Goal: Transaction & Acquisition: Purchase product/service

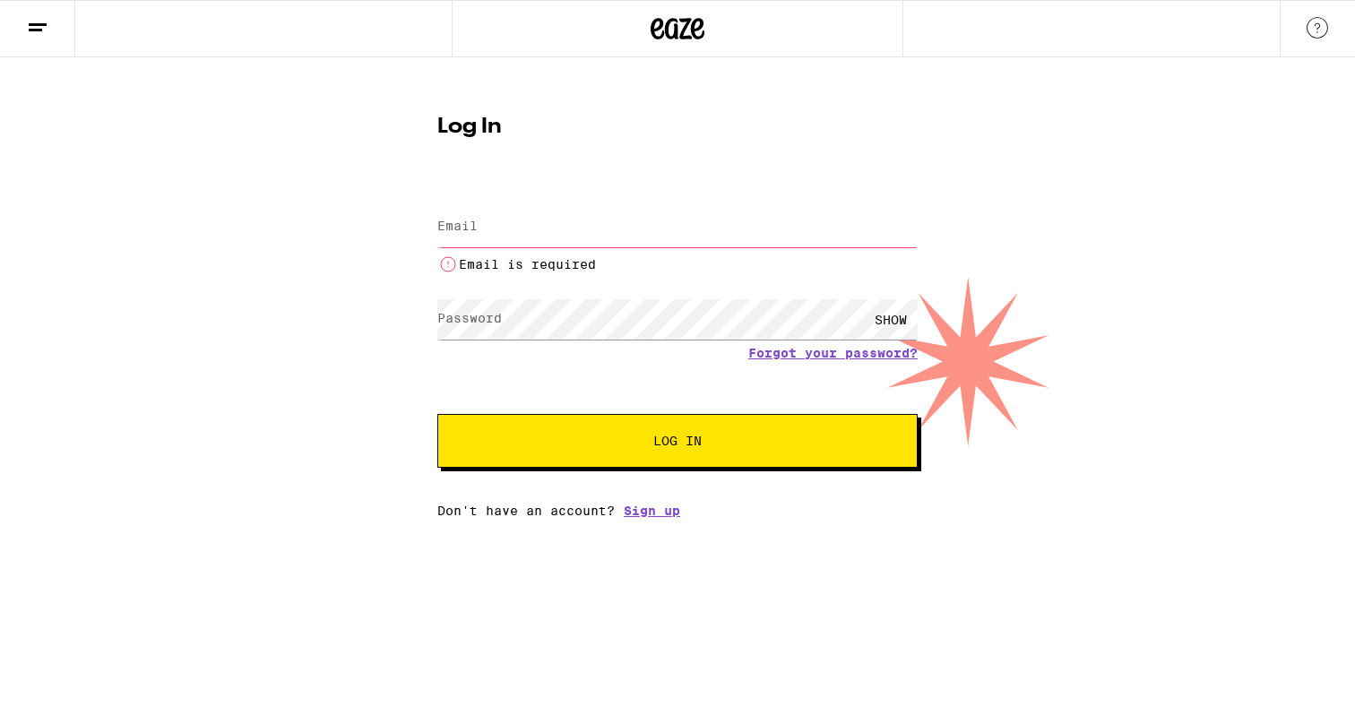
click at [694, 40] on icon at bounding box center [678, 29] width 54 height 32
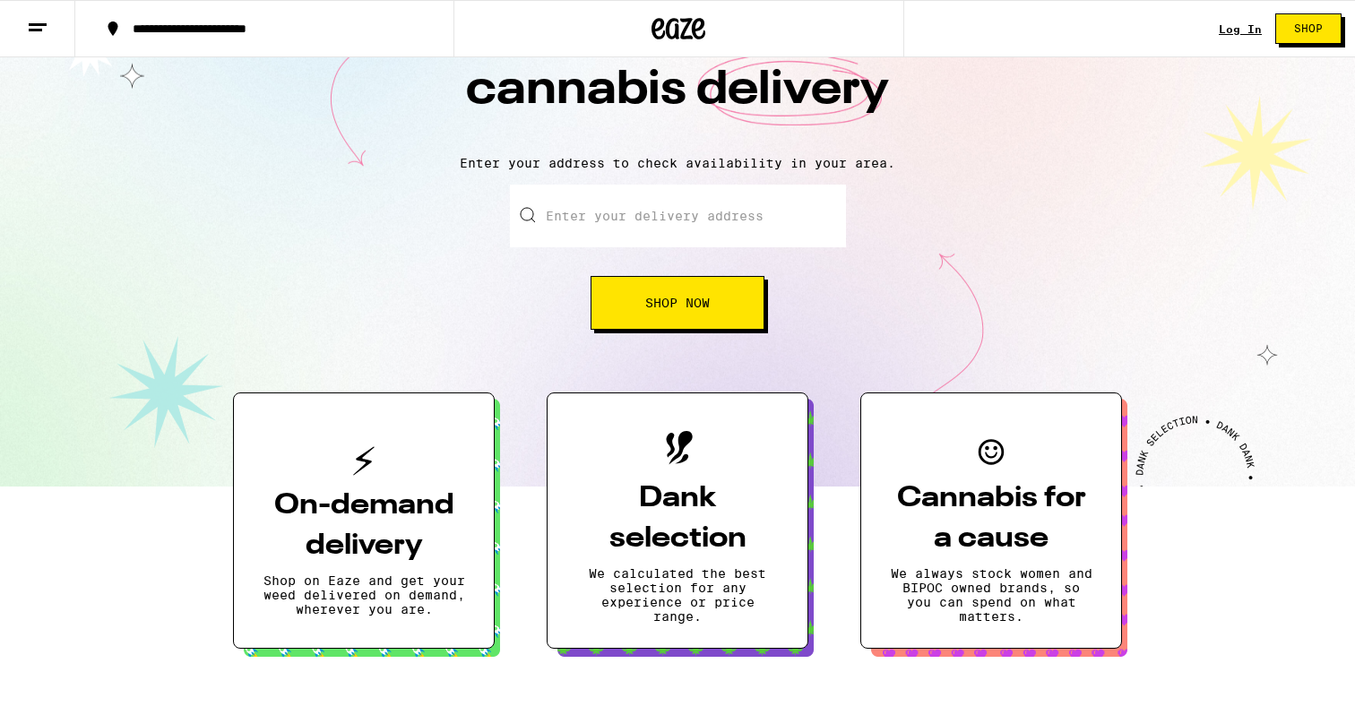
scroll to position [108, 0]
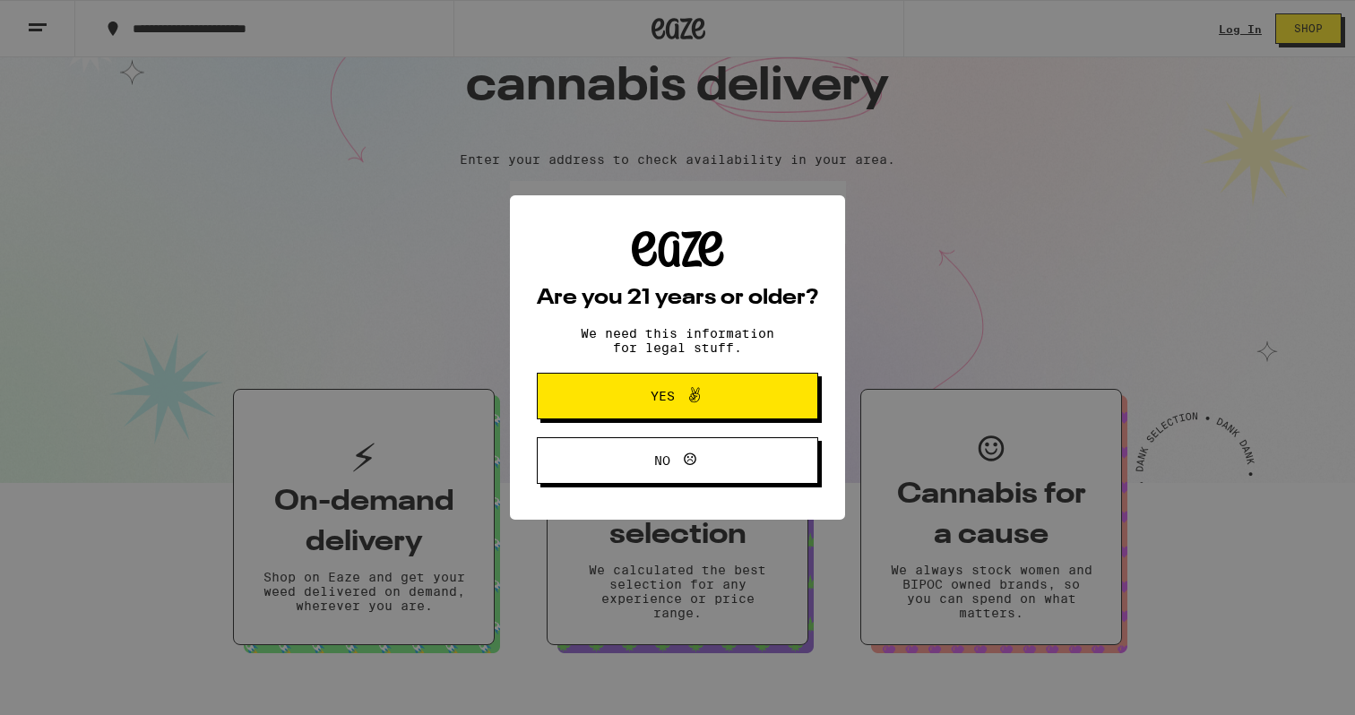
click at [652, 393] on span "Yes" at bounding box center [663, 396] width 24 height 13
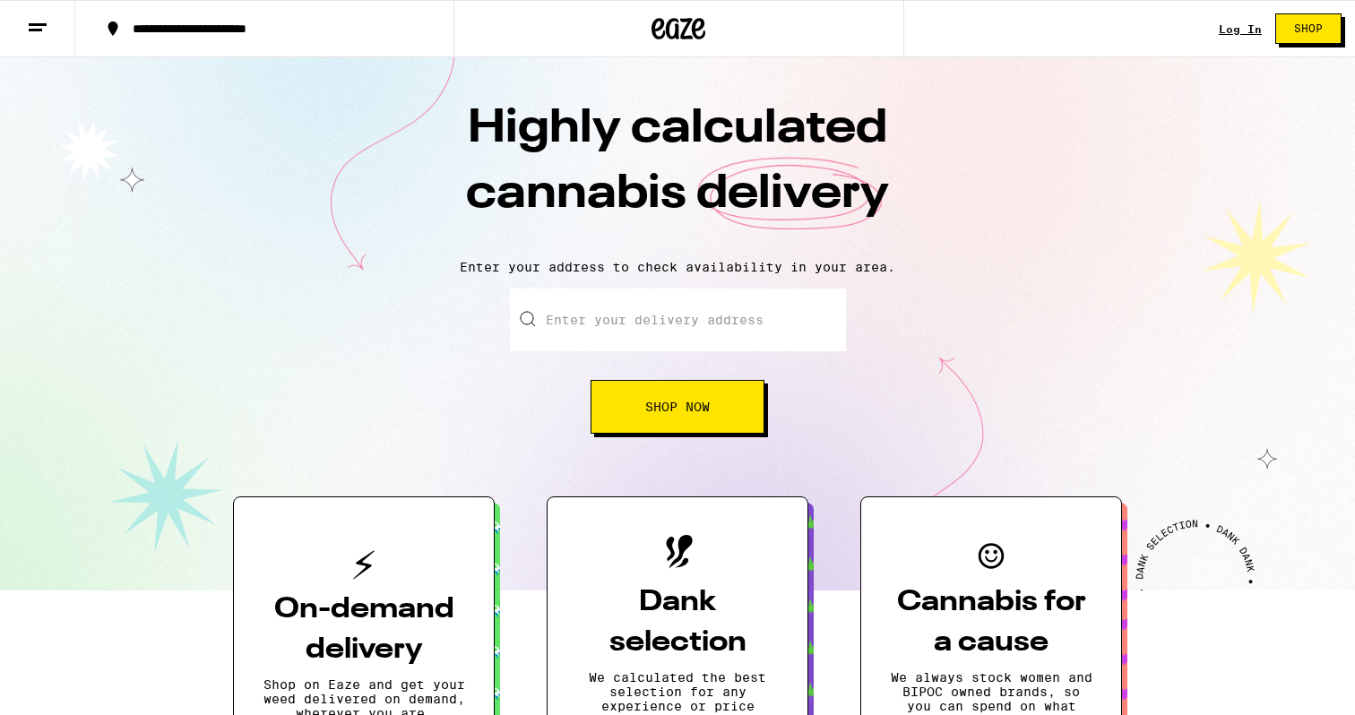
scroll to position [0, 0]
click at [579, 327] on input "Enter your delivery address" at bounding box center [678, 320] width 336 height 63
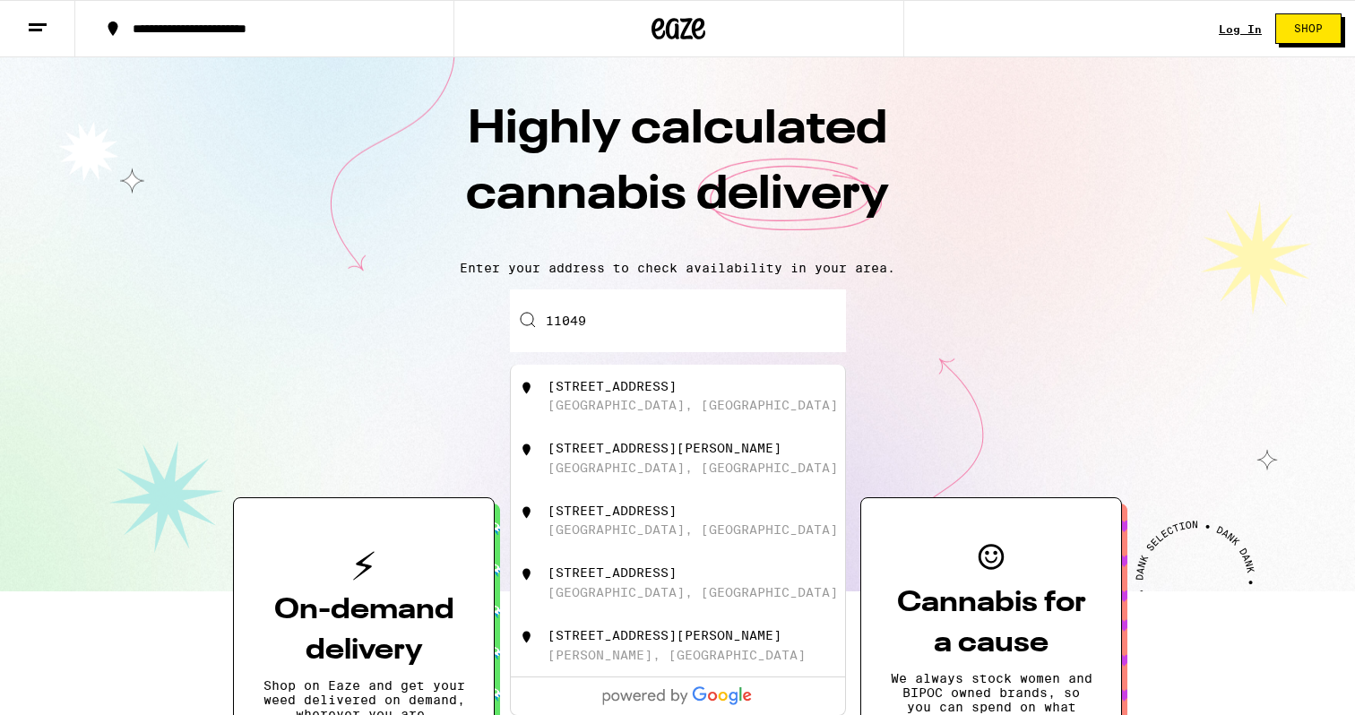
click at [594, 407] on div "[GEOGRAPHIC_DATA], [GEOGRAPHIC_DATA]" at bounding box center [693, 405] width 290 height 14
type input "[STREET_ADDRESS]"
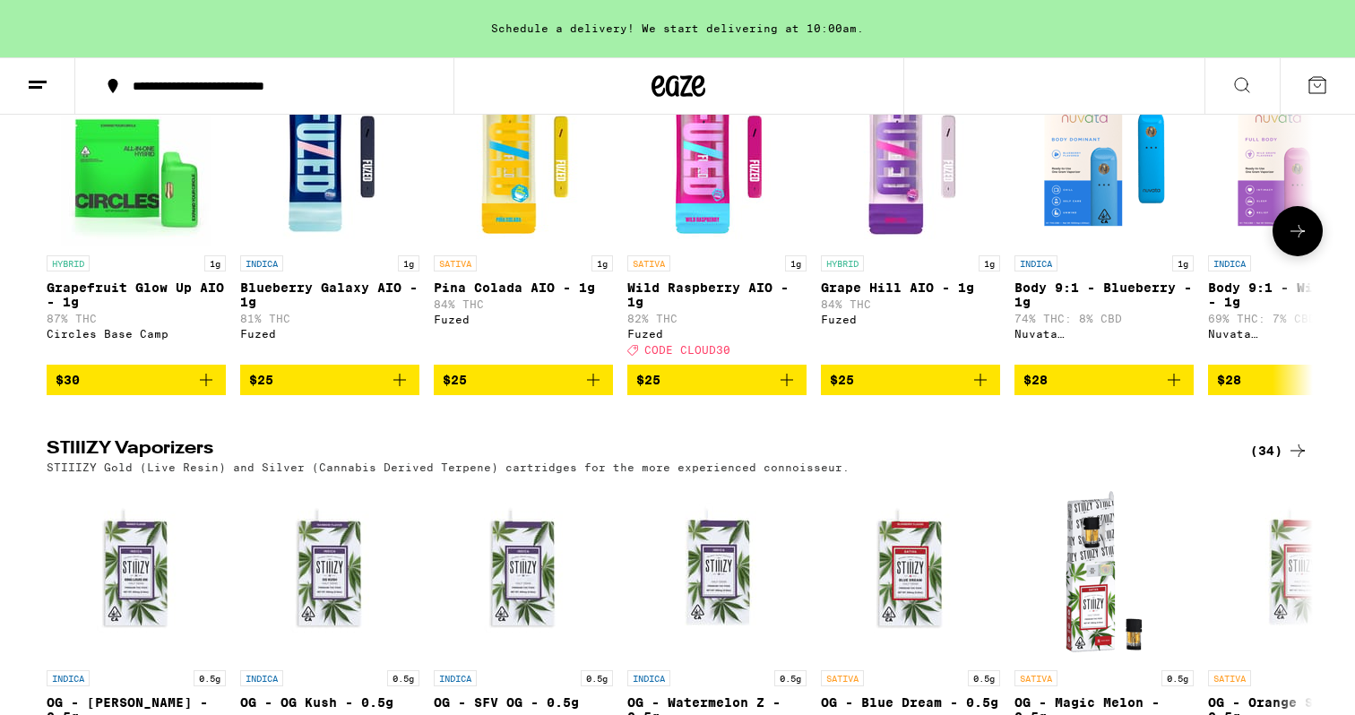
scroll to position [2726, 0]
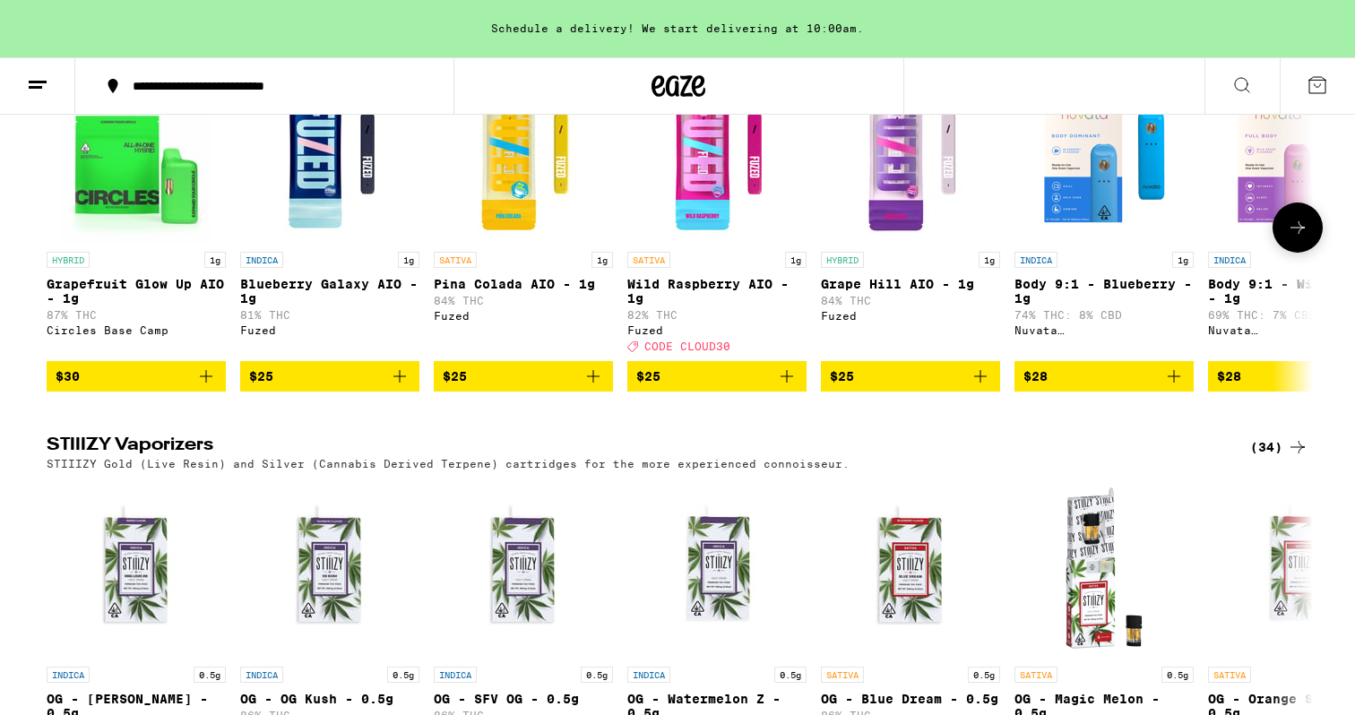
click at [729, 306] on p "Wild Raspberry AIO - 1g" at bounding box center [716, 291] width 179 height 29
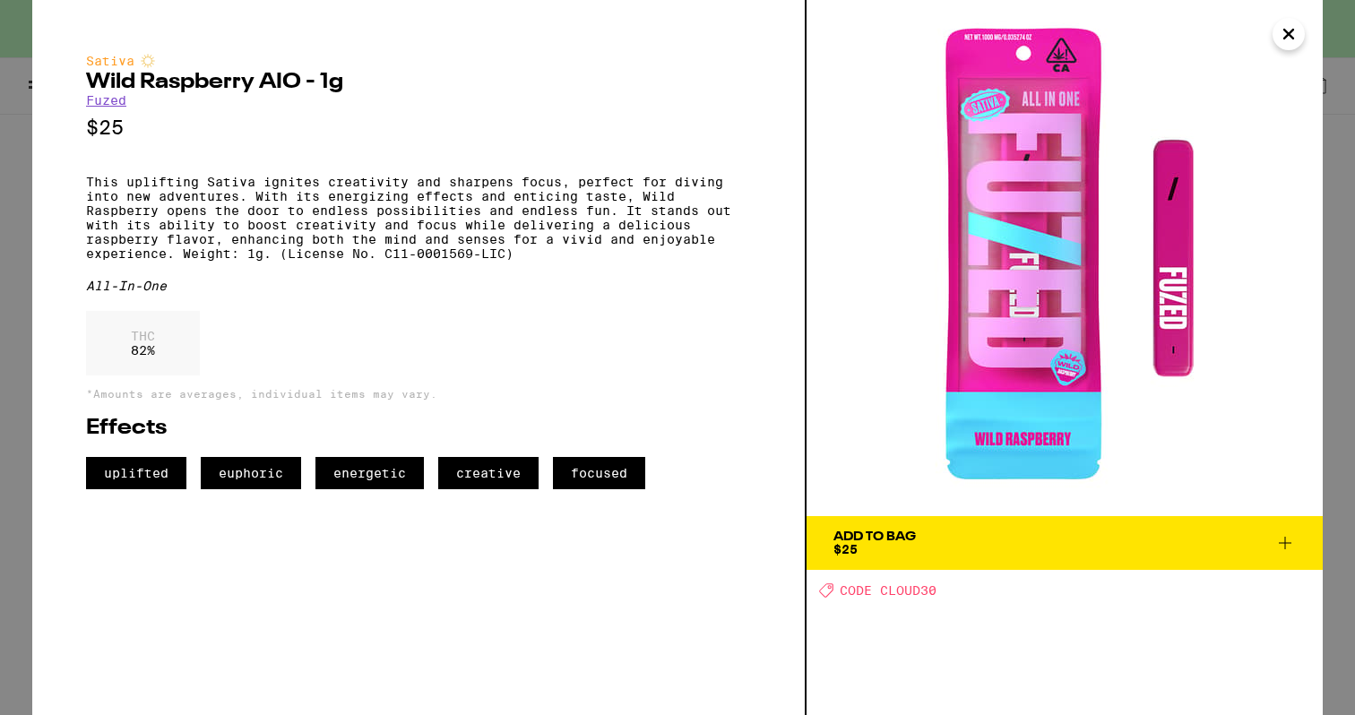
click at [1286, 39] on icon "Close" at bounding box center [1289, 34] width 22 height 27
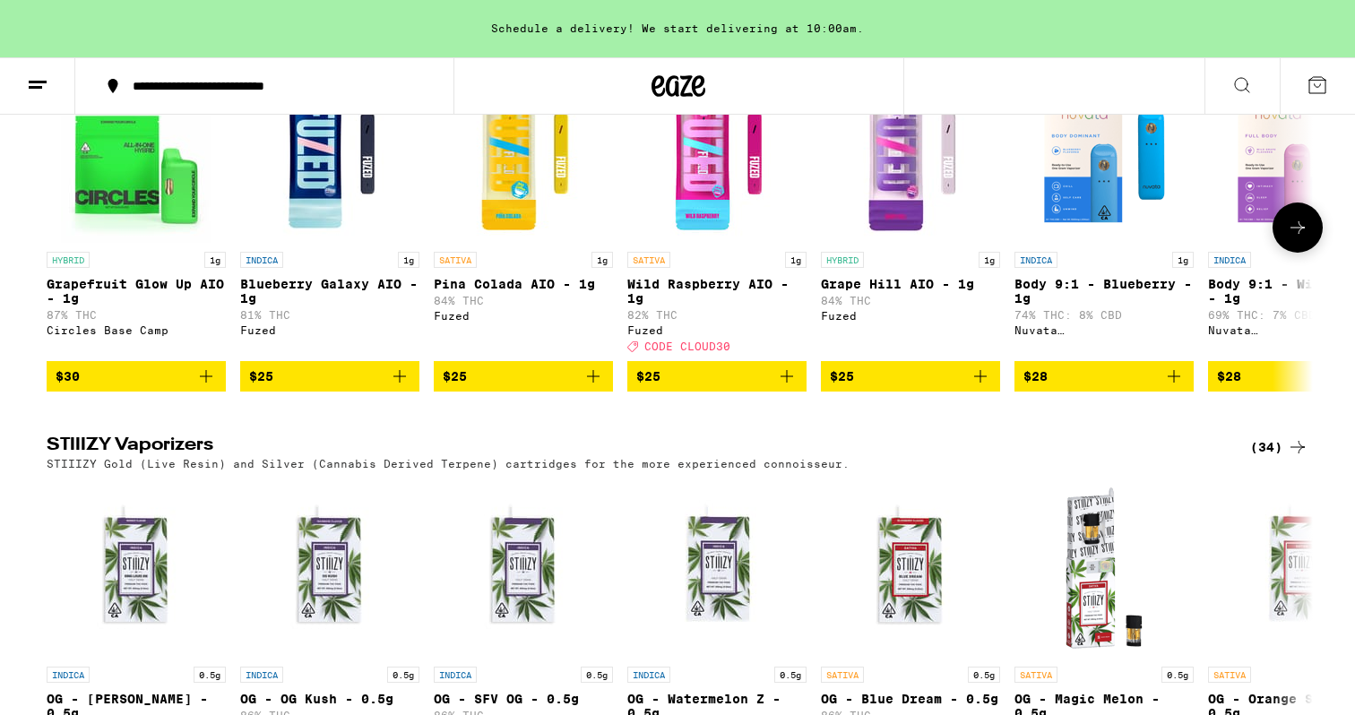
click at [1298, 238] on icon at bounding box center [1298, 228] width 22 height 22
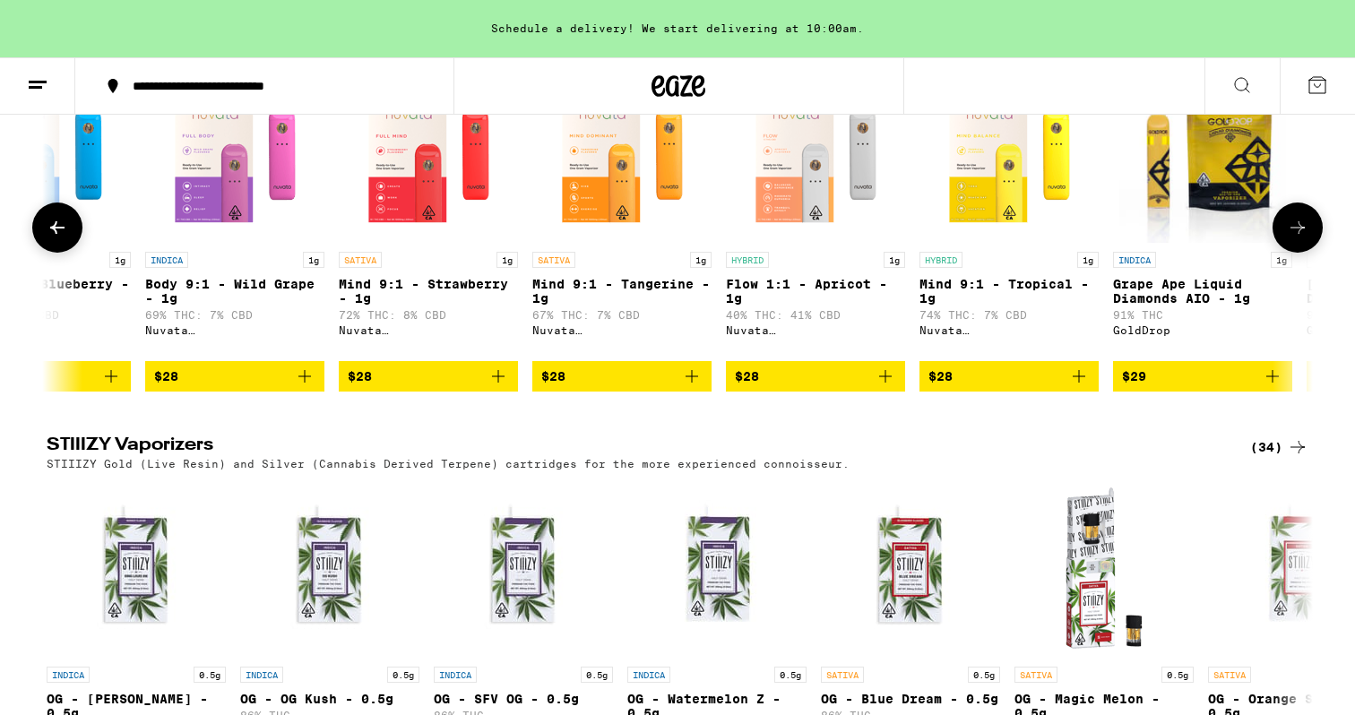
scroll to position [0, 1067]
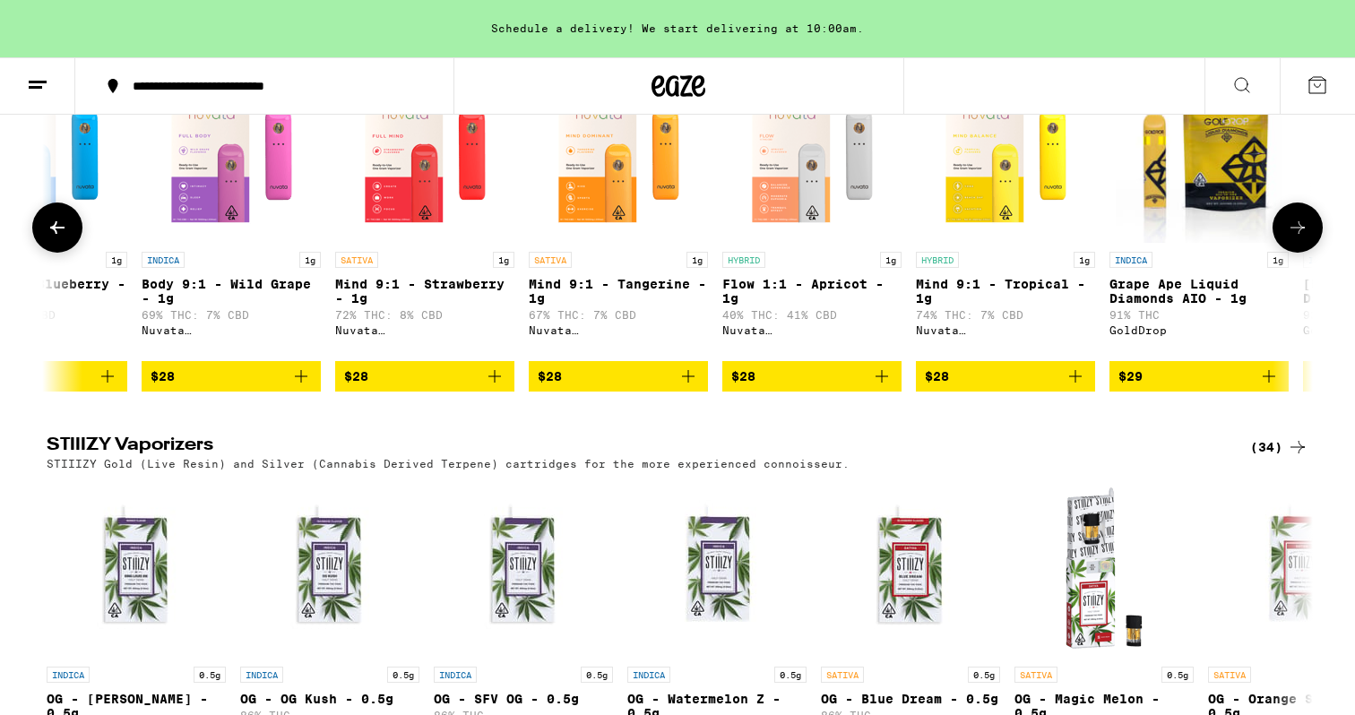
click at [1298, 238] on icon at bounding box center [1298, 228] width 22 height 22
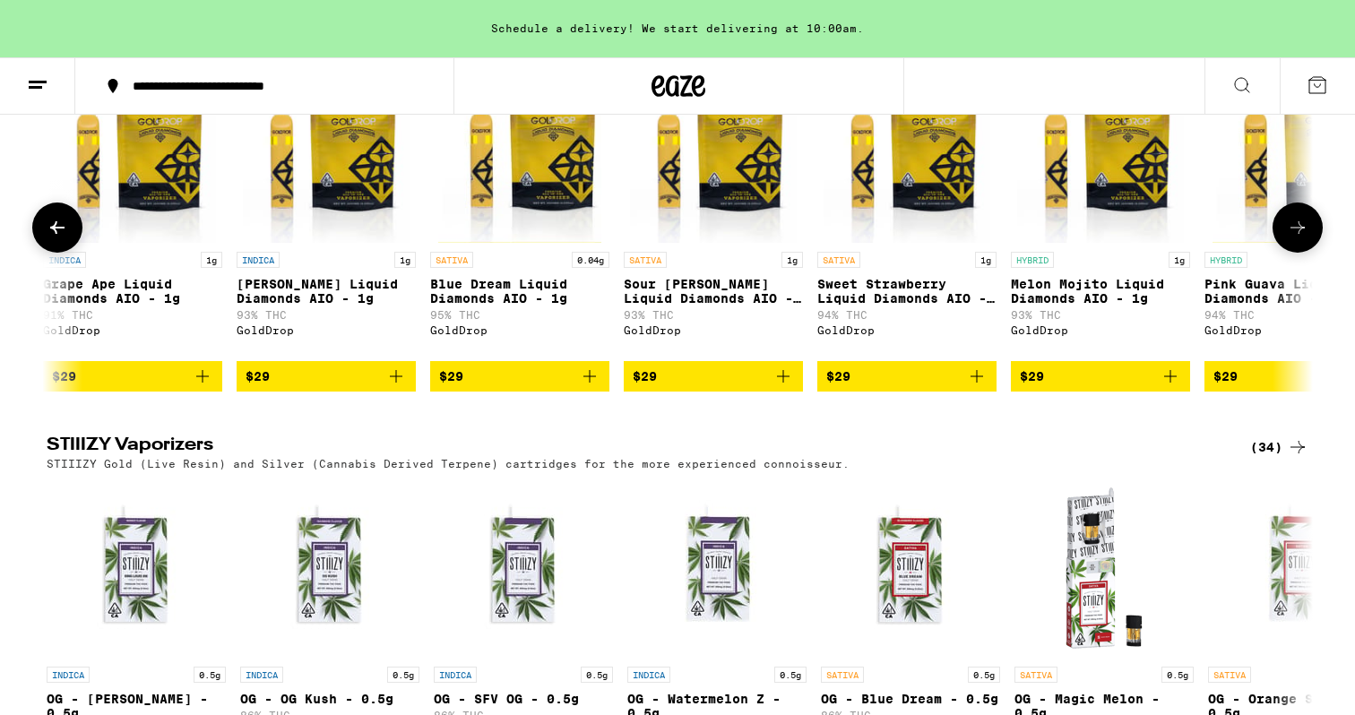
click at [1298, 238] on icon at bounding box center [1298, 228] width 22 height 22
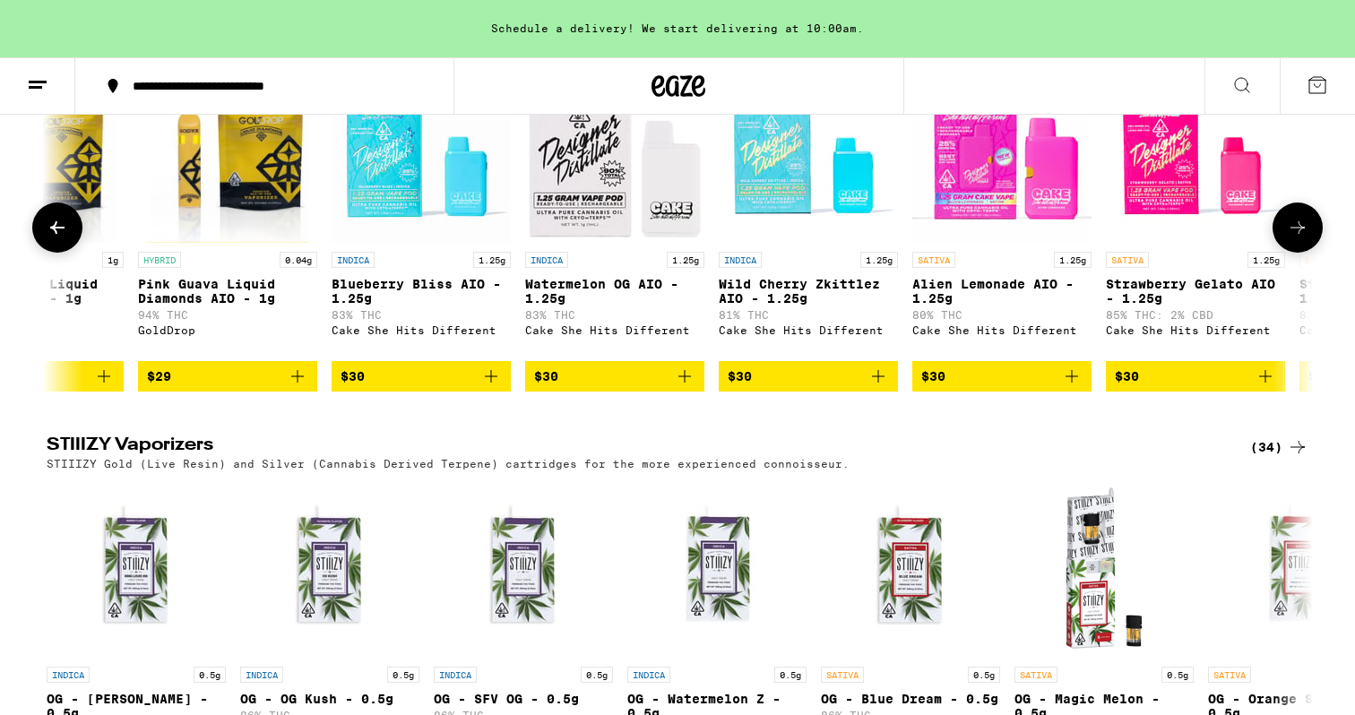
click at [1298, 238] on icon at bounding box center [1298, 228] width 22 height 22
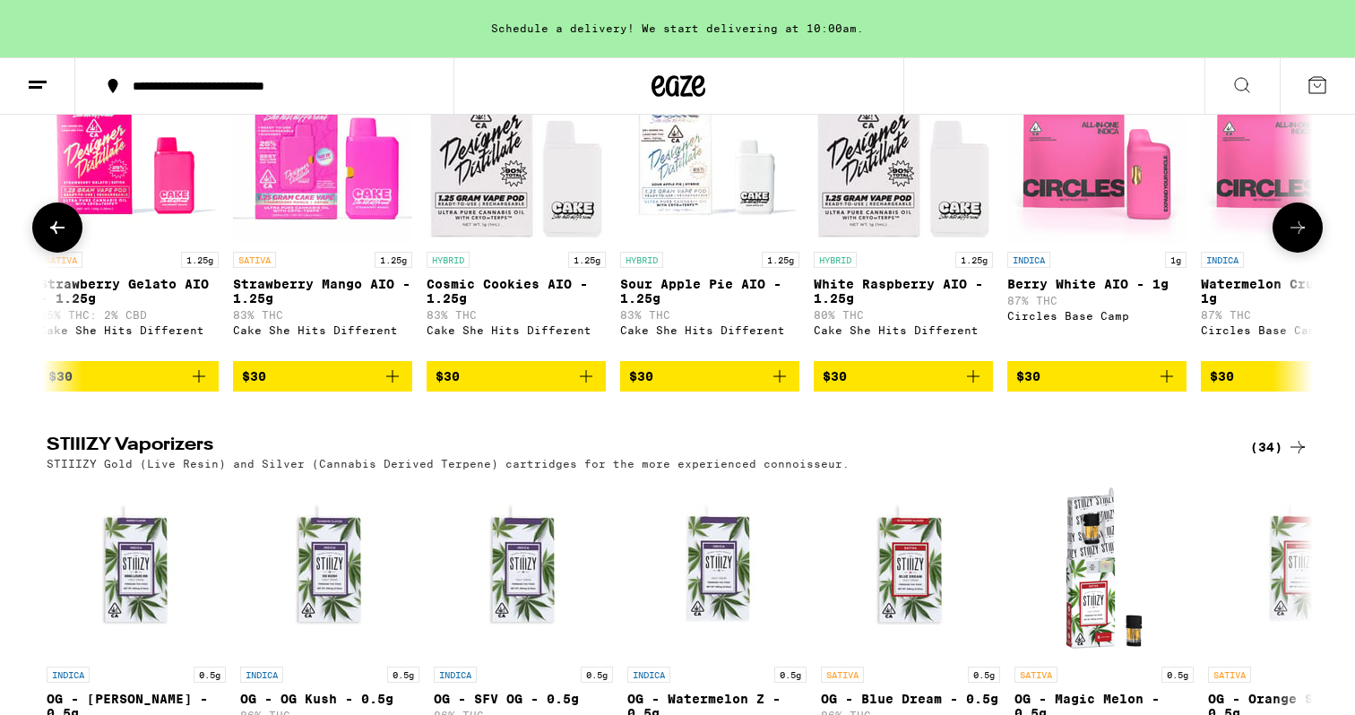
click at [1298, 238] on icon at bounding box center [1298, 228] width 22 height 22
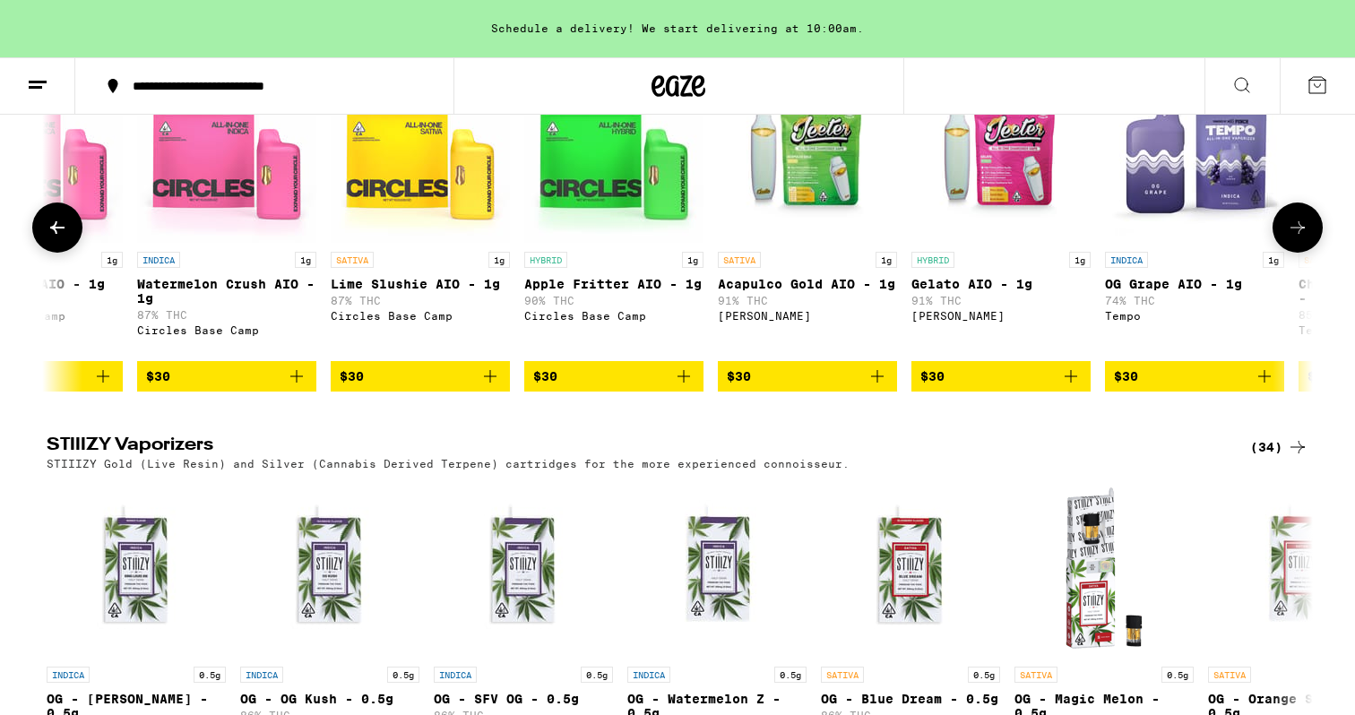
scroll to position [0, 5333]
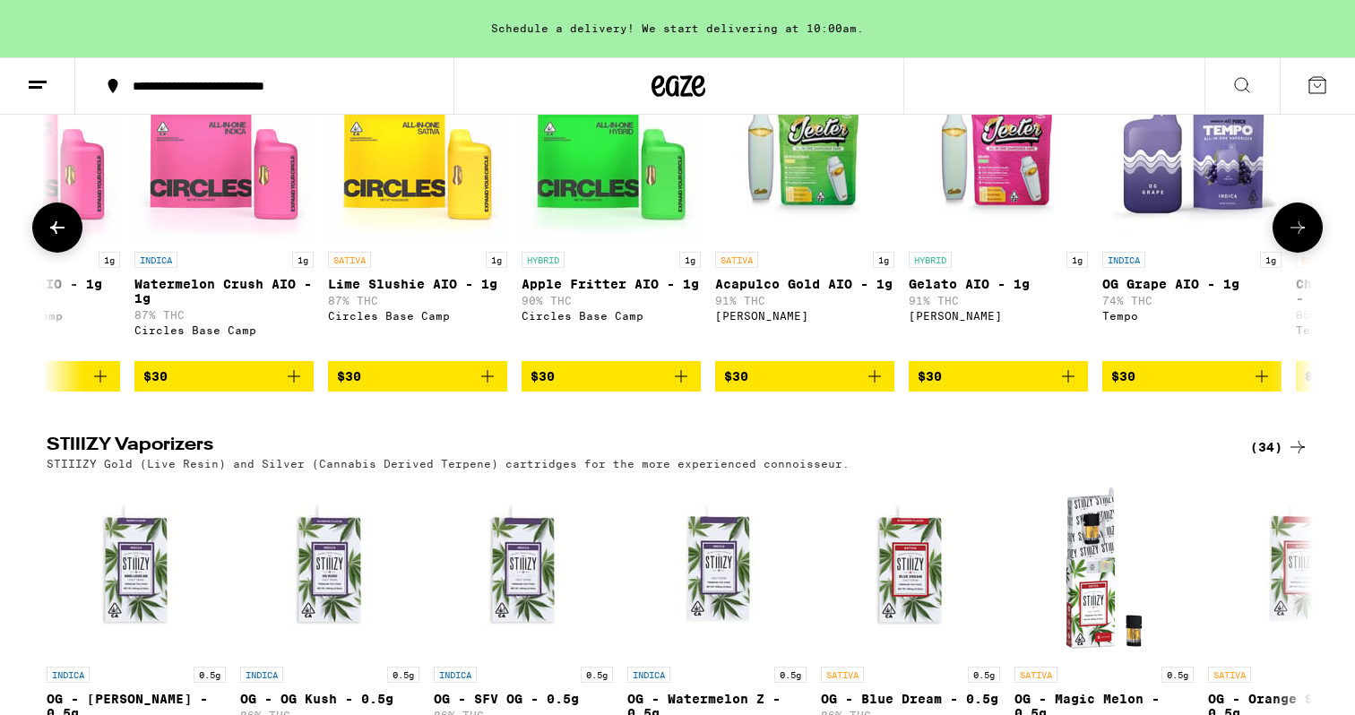
click at [1298, 238] on icon at bounding box center [1298, 228] width 22 height 22
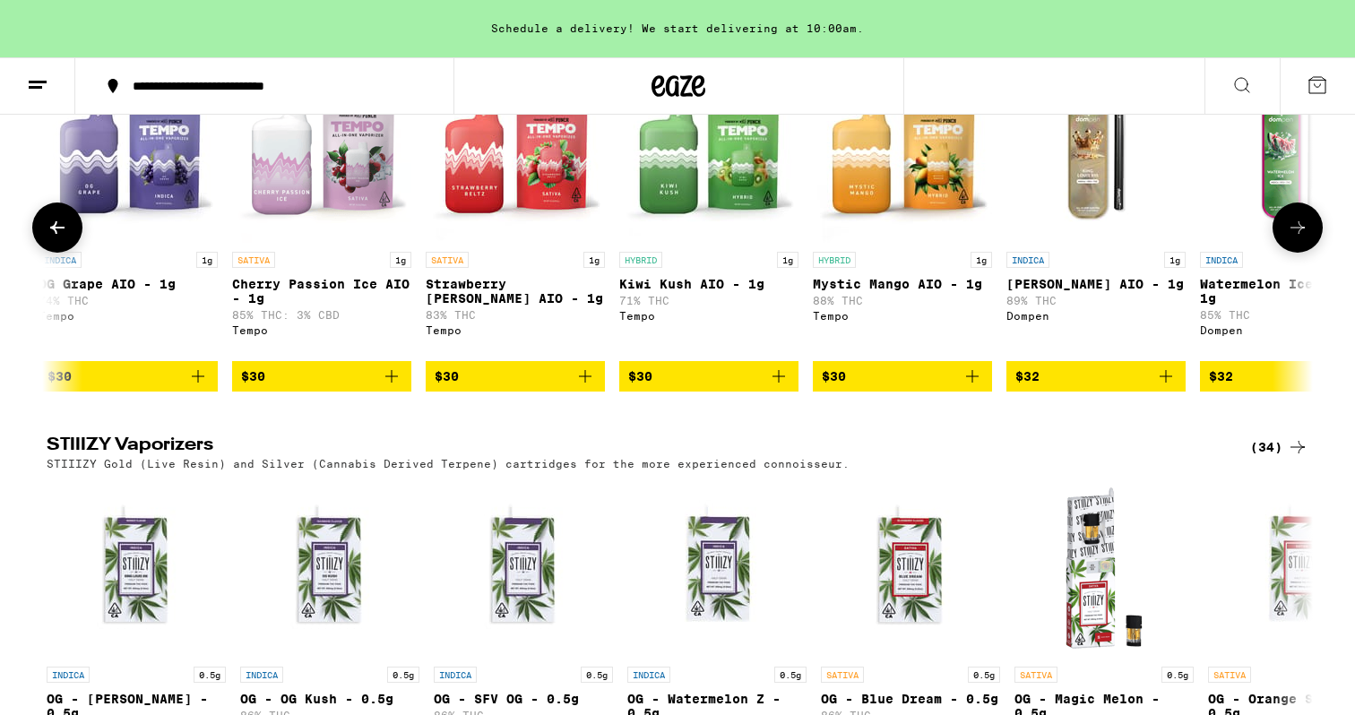
scroll to position [0, 6399]
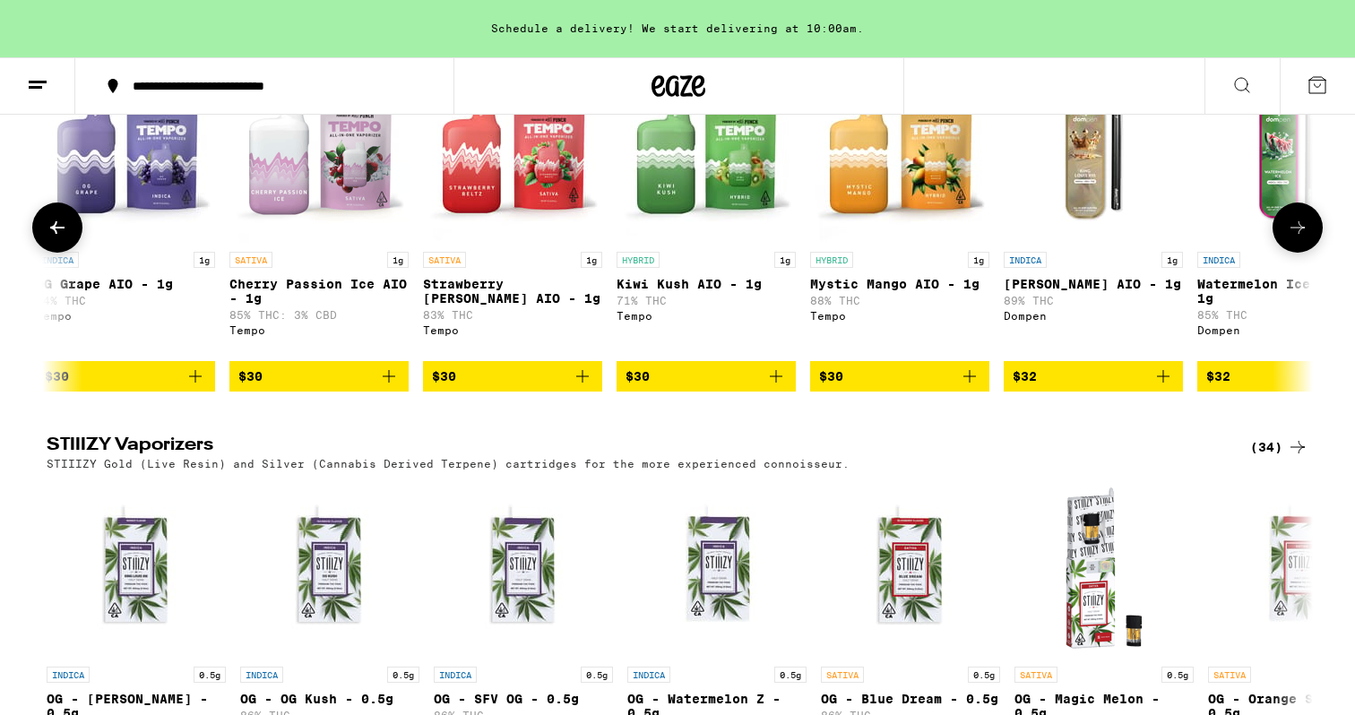
click at [1300, 238] on icon at bounding box center [1298, 228] width 22 height 22
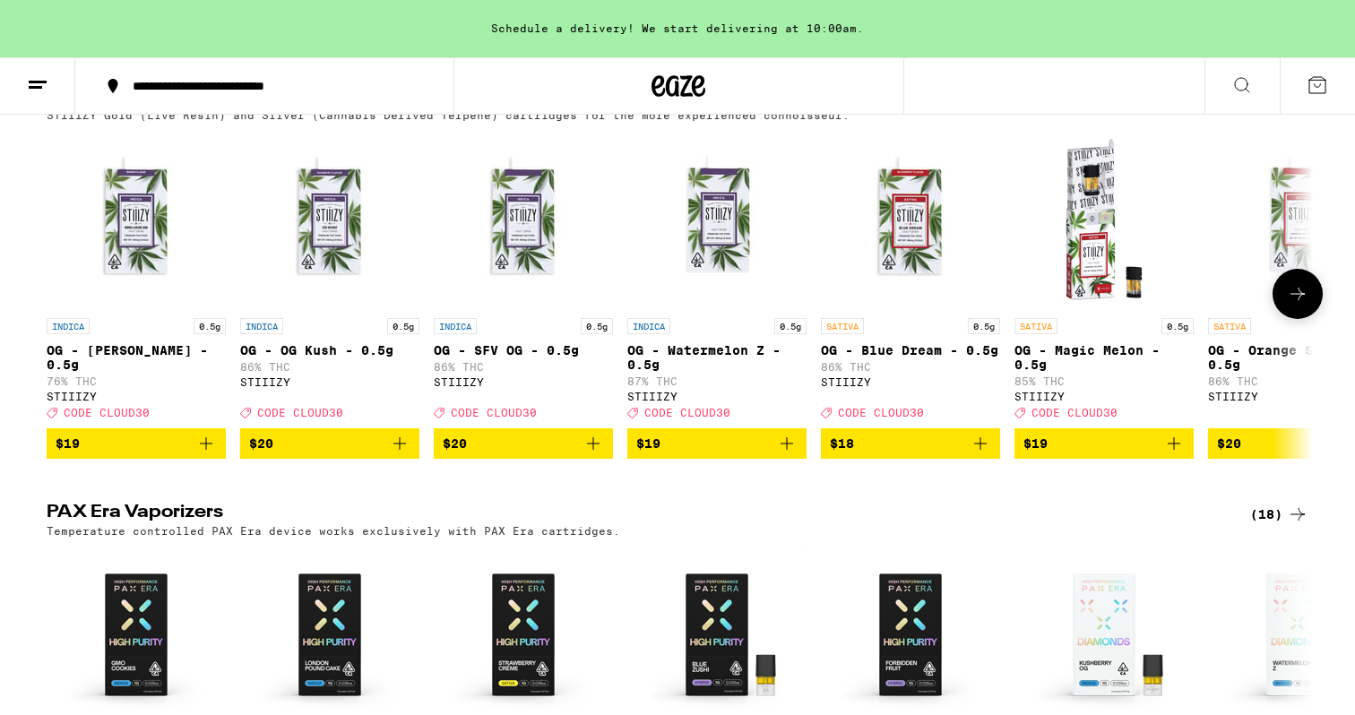
scroll to position [3054, 0]
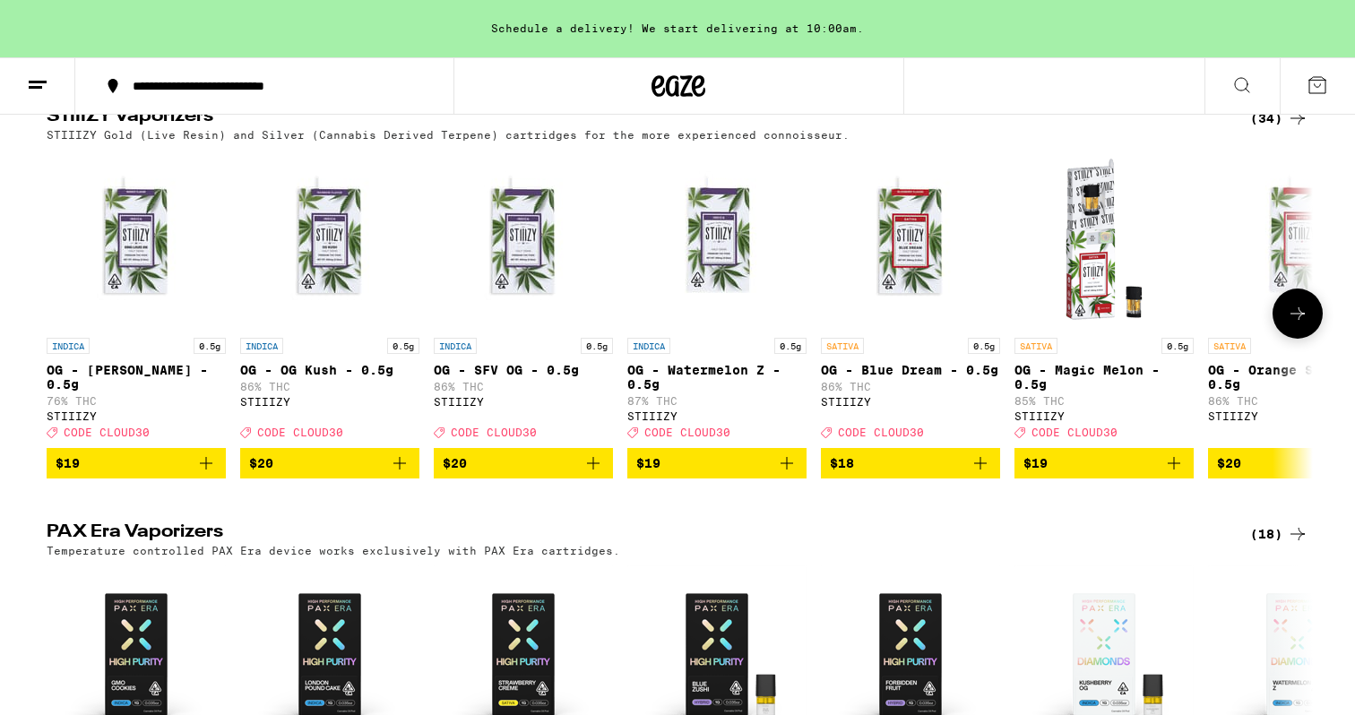
click at [1296, 324] on icon at bounding box center [1298, 314] width 22 height 22
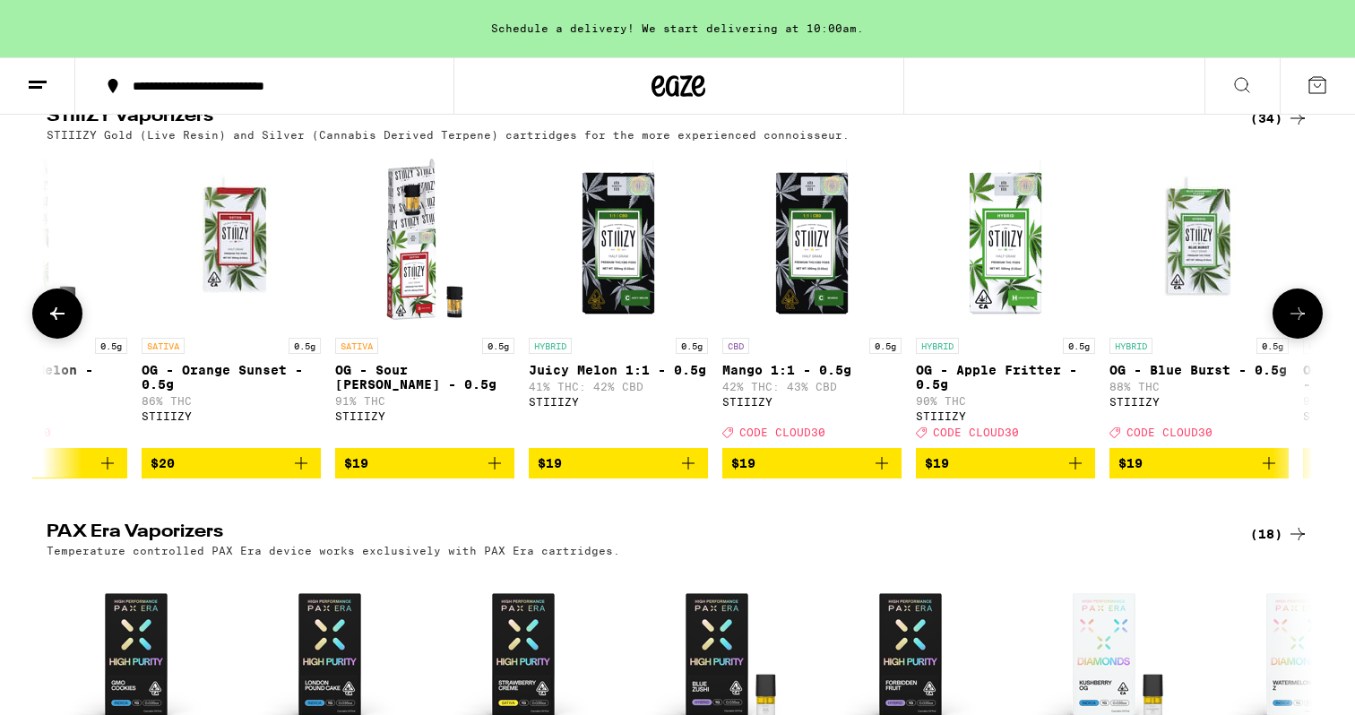
click at [1296, 324] on icon at bounding box center [1298, 314] width 22 height 22
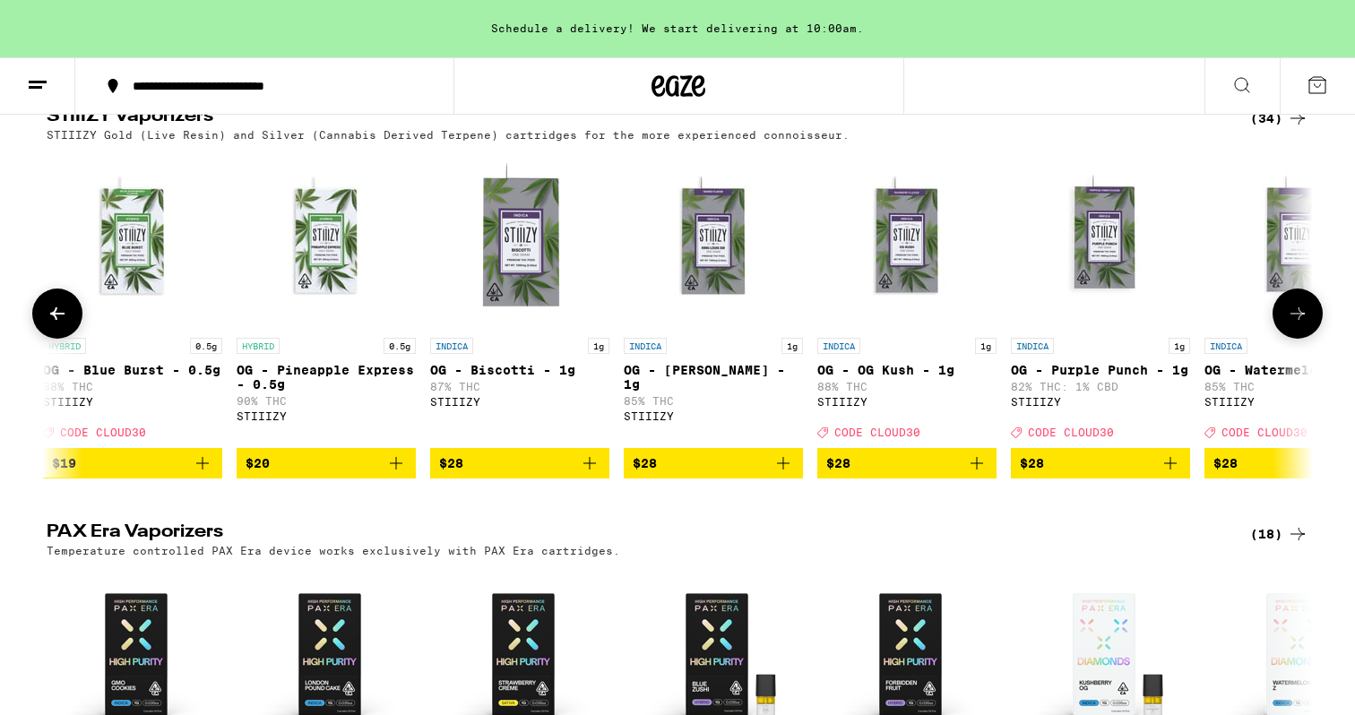
click at [1296, 324] on icon at bounding box center [1298, 314] width 22 height 22
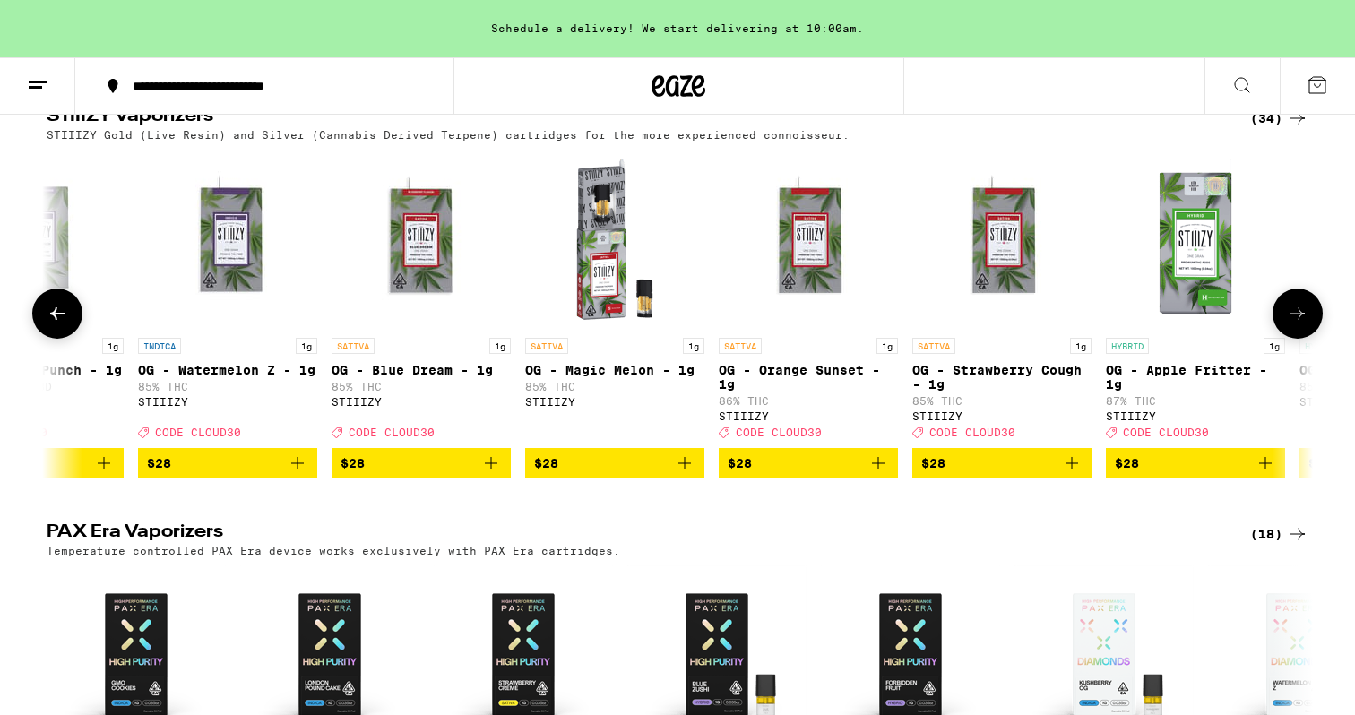
click at [1296, 324] on icon at bounding box center [1298, 314] width 22 height 22
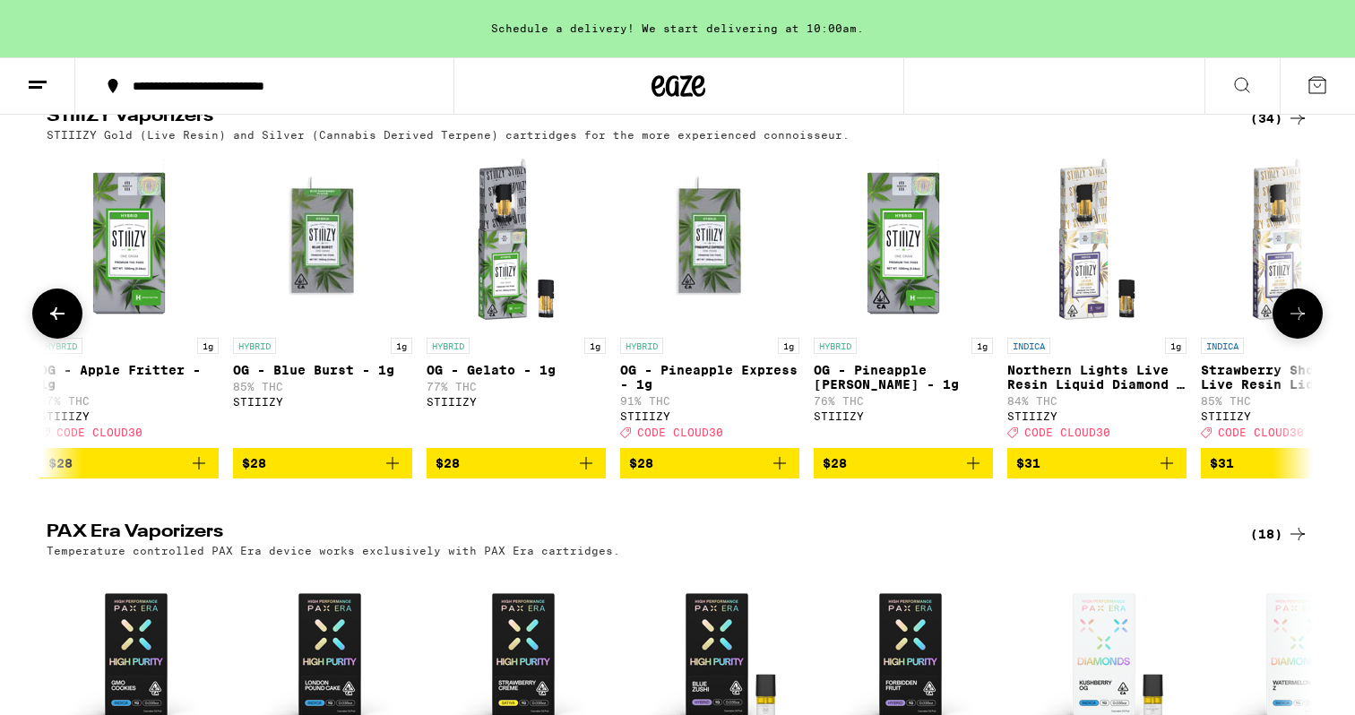
click at [1296, 324] on icon at bounding box center [1298, 314] width 22 height 22
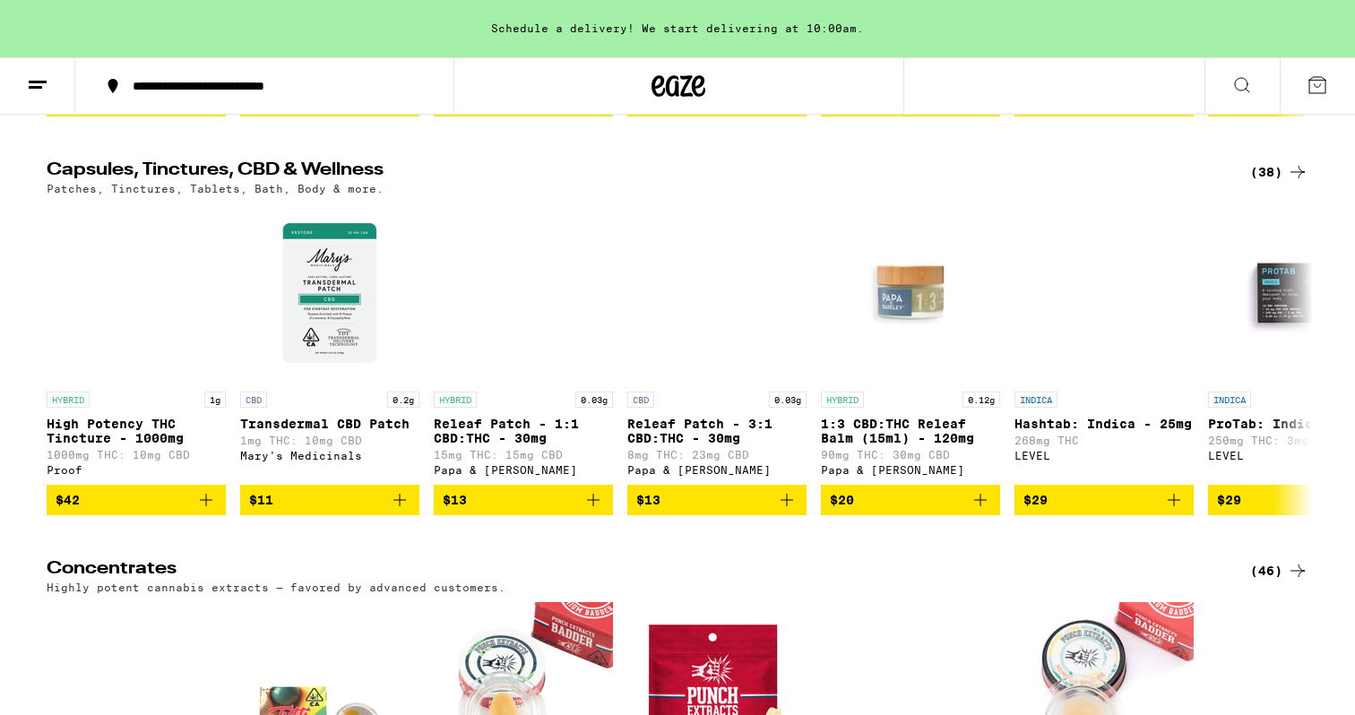
scroll to position [6674, 0]
